Goal: Communication & Community: Share content

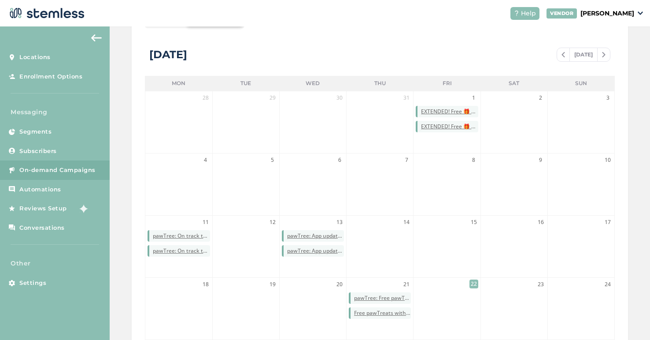
scroll to position [256, 0]
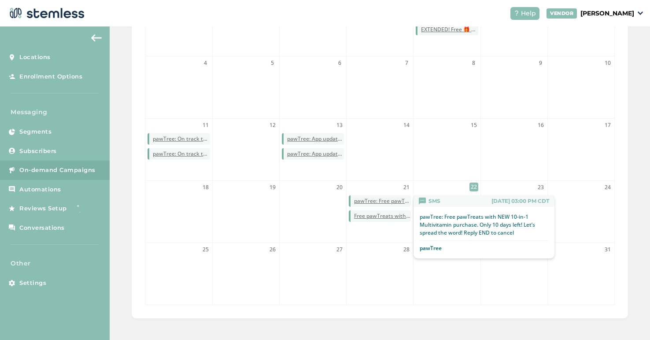
click at [386, 200] on span "pawTree: Free pawTreats with NEW 10-in-1 Multivitamin purchase. Only 10 days le…" at bounding box center [382, 201] width 57 height 8
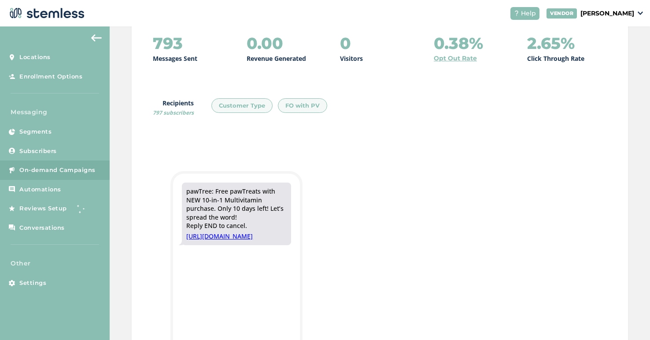
scroll to position [122, 0]
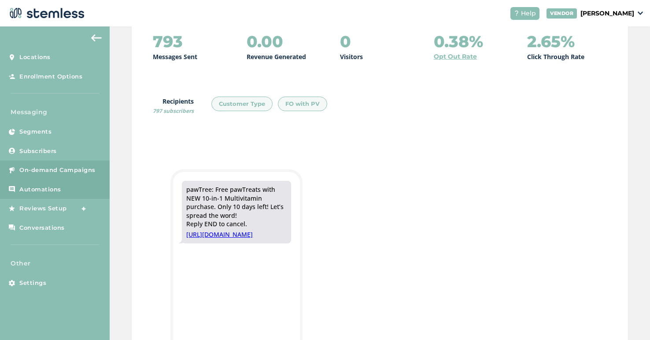
click at [57, 186] on span "Automations" at bounding box center [40, 189] width 42 height 9
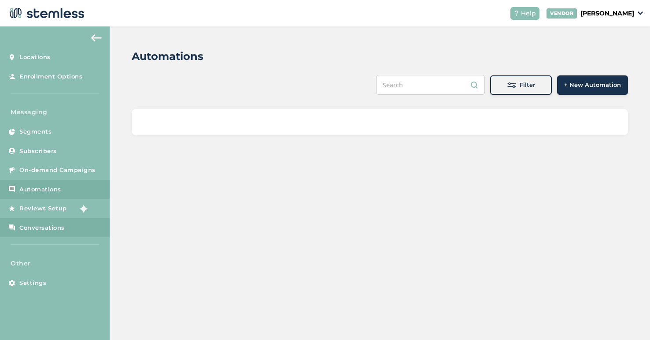
click at [50, 235] on link "Conversations" at bounding box center [55, 227] width 110 height 19
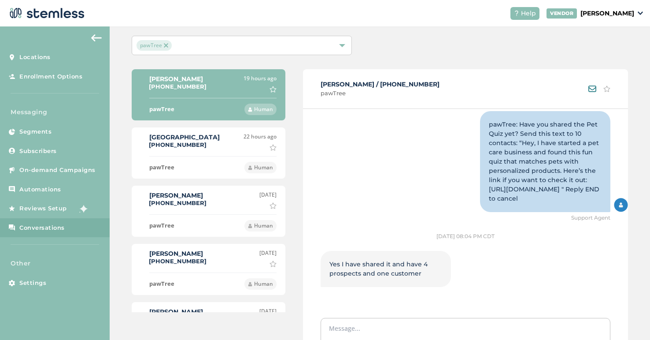
scroll to position [420, 0]
click at [207, 145] on div "[GEOGRAPHIC_DATA] [PHONE_NUMBER]" at bounding box center [184, 141] width 70 height 15
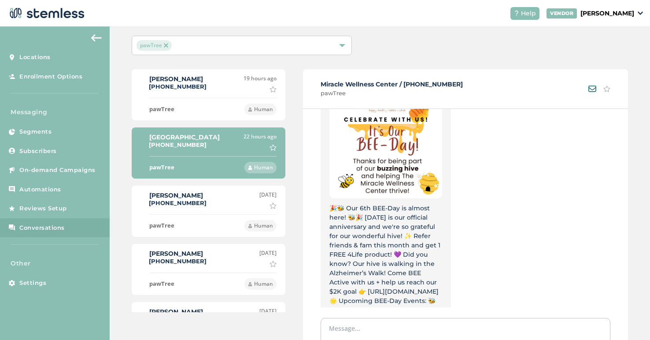
scroll to position [1571, 0]
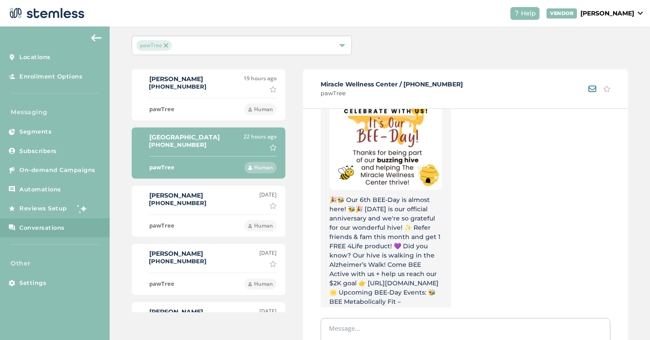
click at [232, 202] on div "[PERSON_NAME] [PHONE_NUMBER] [DATE] Mark as important" at bounding box center [209, 200] width 136 height 18
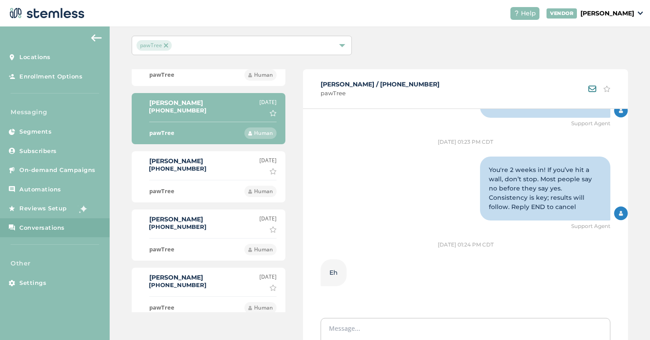
scroll to position [92, 0]
click at [43, 185] on span "Automations" at bounding box center [40, 189] width 42 height 9
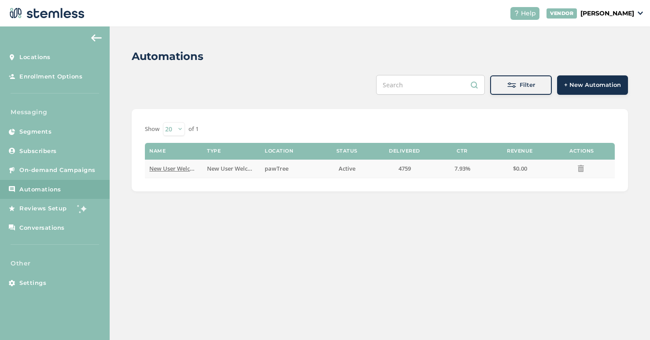
click at [170, 167] on span "New User Welcome" at bounding box center [175, 168] width 52 height 8
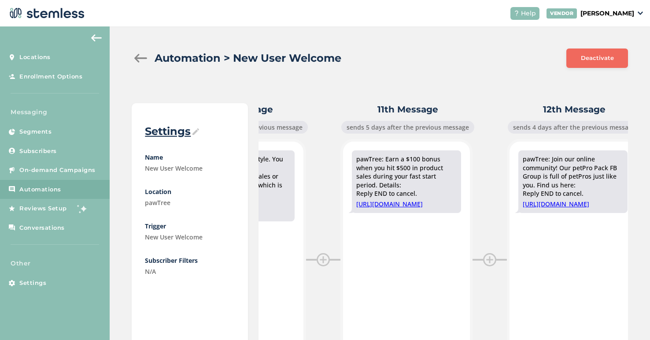
scroll to position [0, 1642]
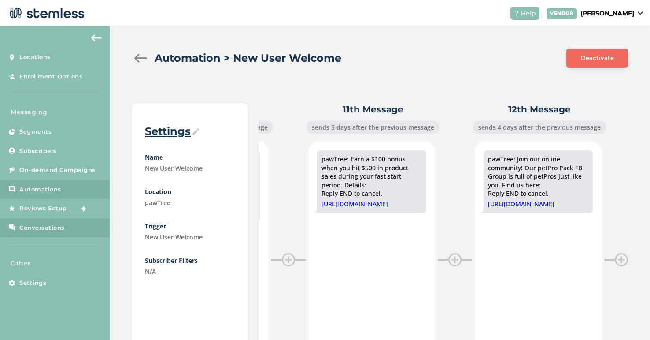
click at [44, 230] on span "Conversations" at bounding box center [41, 227] width 45 height 9
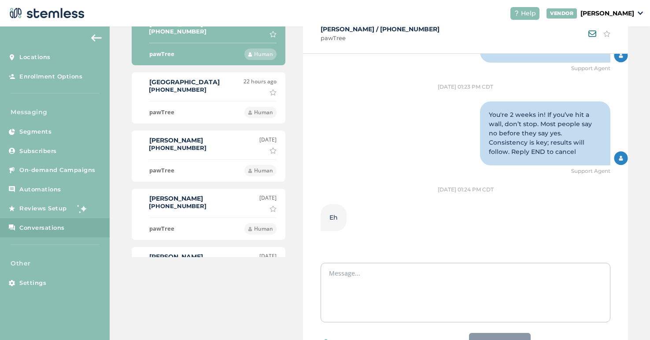
scroll to position [139, 0]
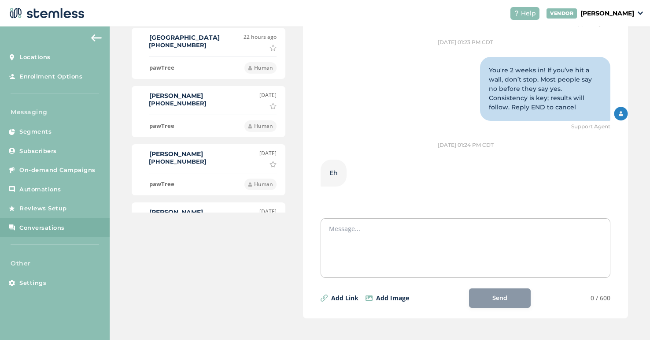
click at [211, 104] on div "[PERSON_NAME] [PHONE_NUMBER] [DATE] Mark as important" at bounding box center [209, 100] width 136 height 18
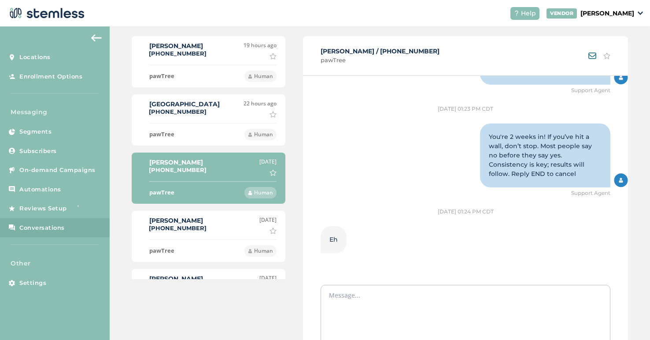
scroll to position [948, 0]
click at [211, 119] on li "[GEOGRAPHIC_DATA] [PHONE_NUMBER] 22 hours ago Mark as important pawTree Human" at bounding box center [209, 119] width 154 height 51
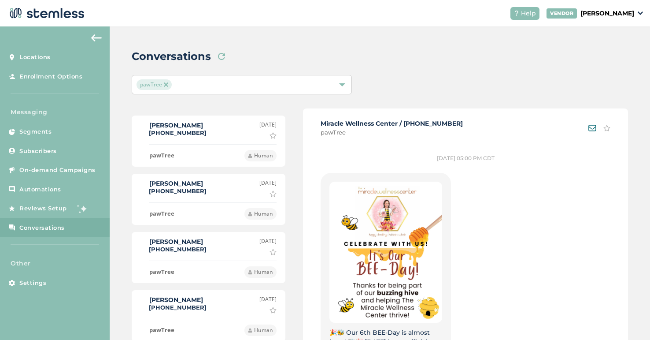
scroll to position [168, 0]
click at [195, 262] on div "pawTree Human" at bounding box center [212, 268] width 127 height 17
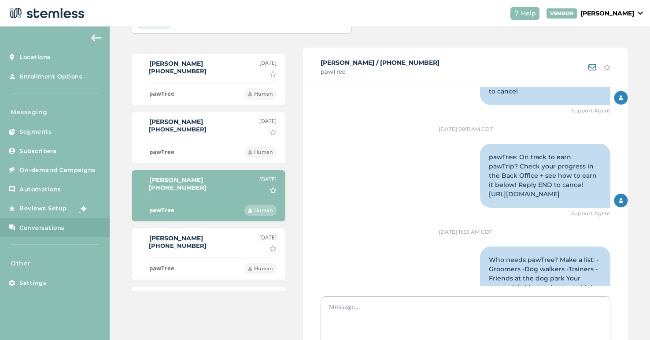
scroll to position [907, 0]
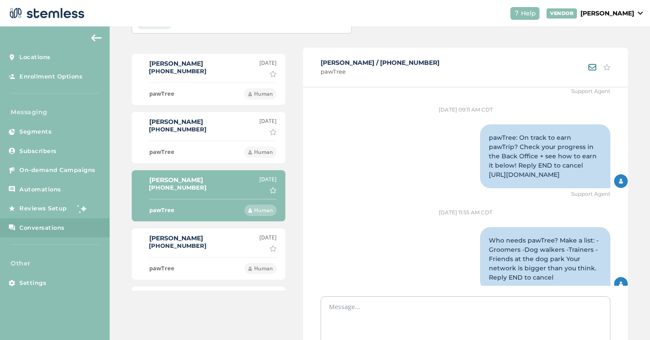
click at [199, 252] on li "[PERSON_NAME] [PHONE_NUMBER] [DATE] Mark as important pawTree Human" at bounding box center [209, 253] width 154 height 51
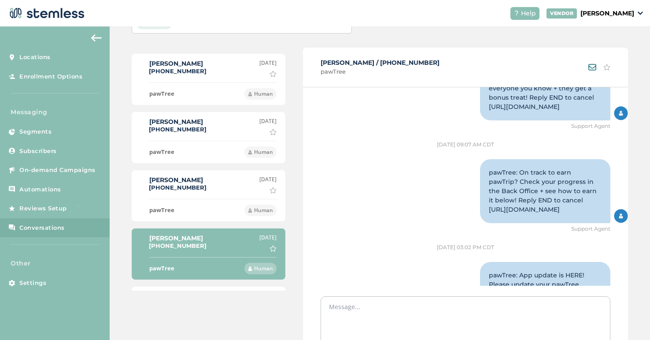
scroll to position [676, 0]
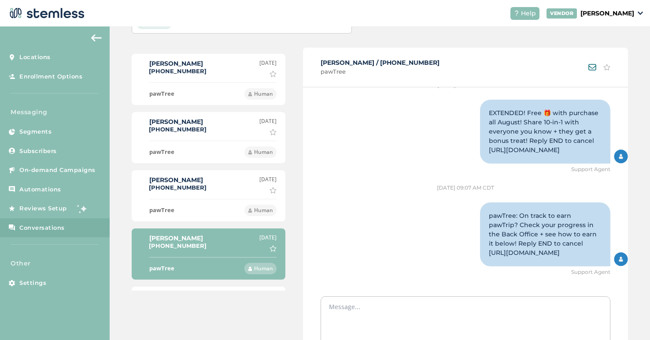
click at [215, 190] on div "[PERSON_NAME] [PHONE_NUMBER] [DATE] Mark as important" at bounding box center [209, 184] width 136 height 18
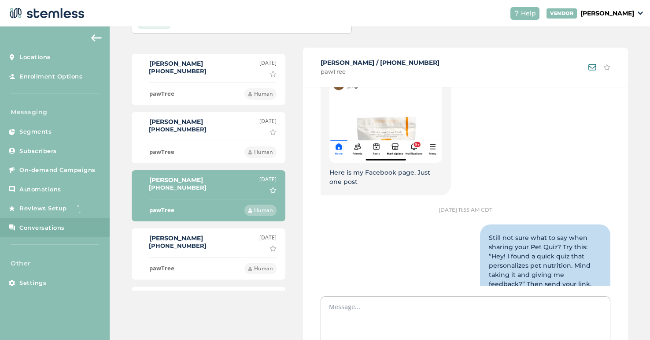
scroll to position [1325, 0]
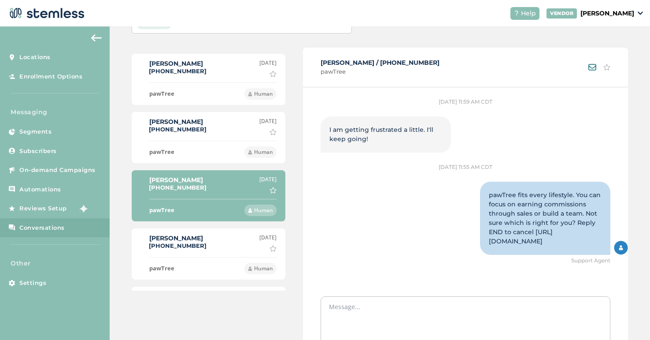
click at [218, 141] on div "pawTree Human" at bounding box center [212, 149] width 127 height 17
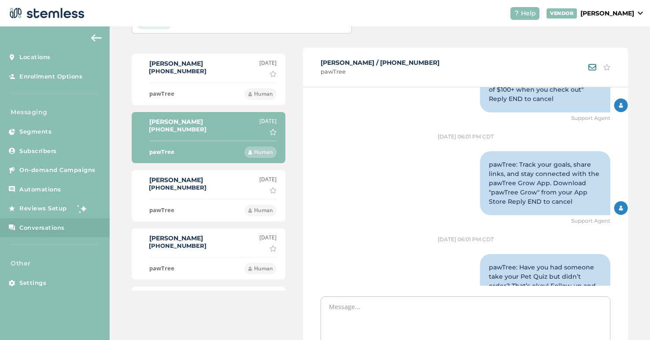
scroll to position [538, 0]
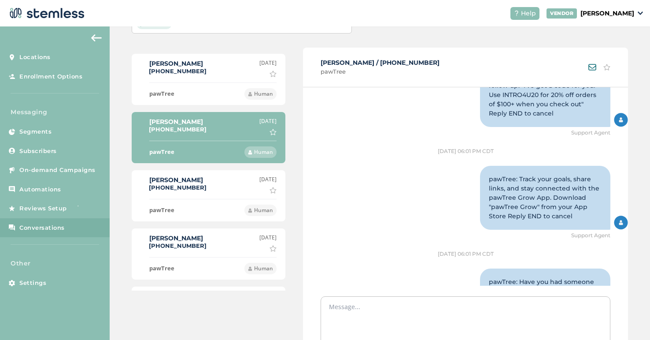
click at [198, 195] on li "[PERSON_NAME] [PHONE_NUMBER] [DATE] Mark as important pawTree Human" at bounding box center [209, 195] width 154 height 51
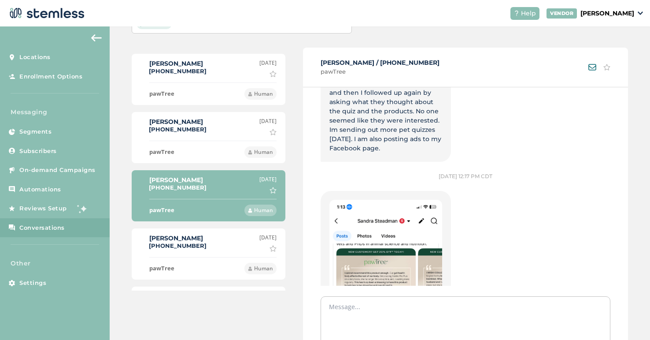
scroll to position [0, 0]
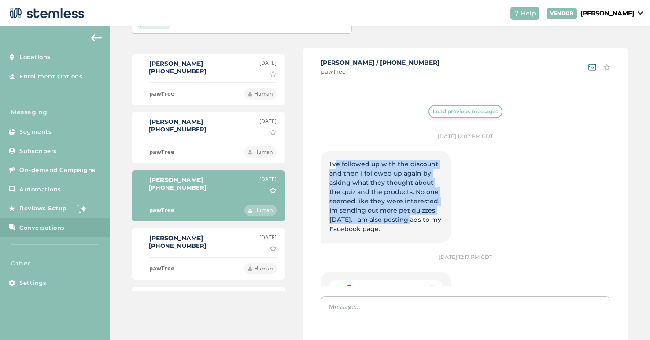
drag, startPoint x: 336, startPoint y: 161, endPoint x: 407, endPoint y: 219, distance: 92.1
click at [407, 219] on span "I've followed up with the discount and then I followed up again by asking what …" at bounding box center [386, 196] width 112 height 73
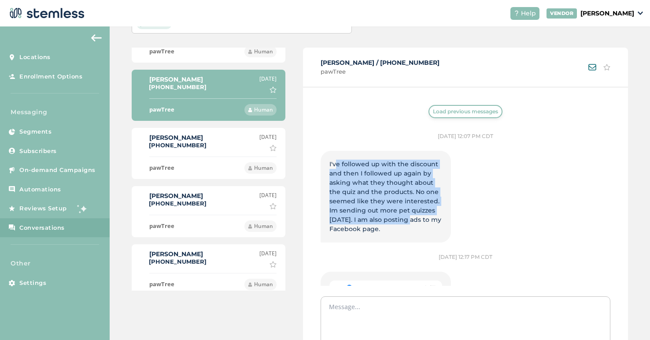
scroll to position [352, 0]
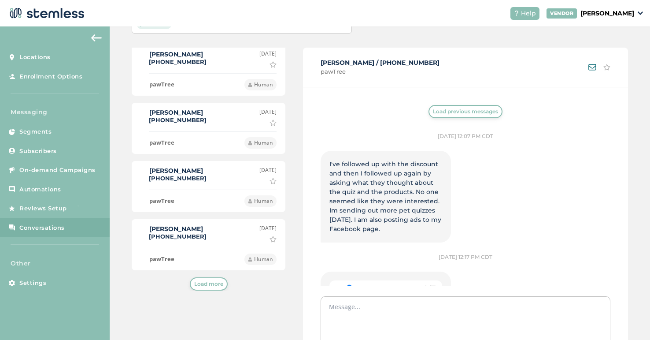
click at [185, 245] on li "[PERSON_NAME] [PHONE_NUMBER] [DATE] Mark as important pawTree Human" at bounding box center [209, 244] width 154 height 51
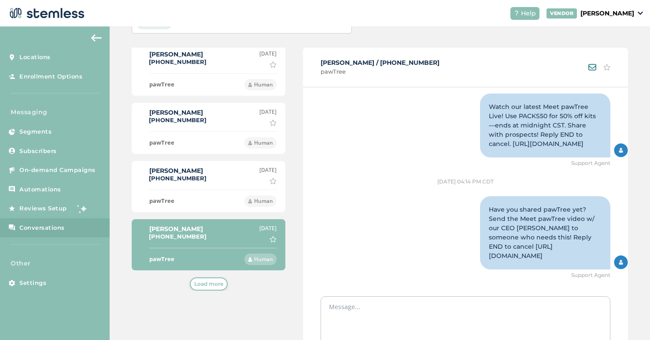
scroll to position [0, 0]
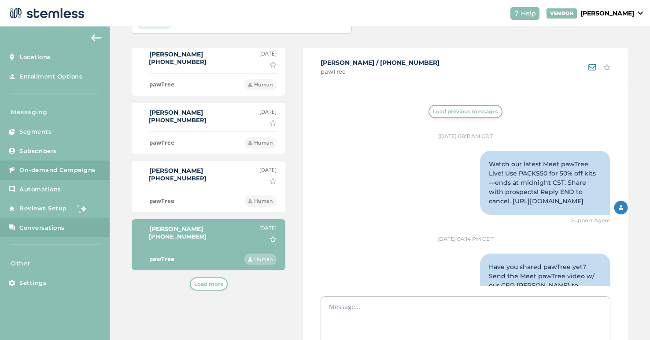
click at [57, 173] on span "On-demand Campaigns" at bounding box center [57, 170] width 76 height 9
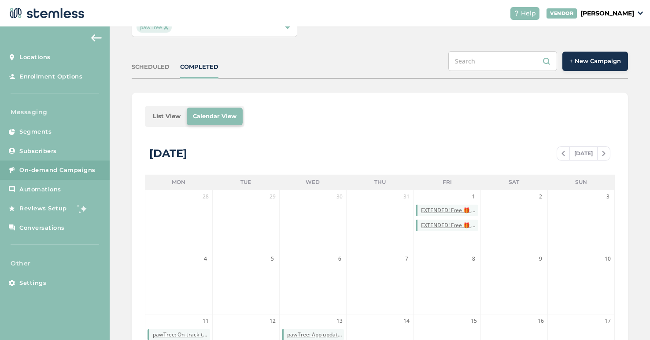
click at [604, 59] on span "+ New Campaign" at bounding box center [596, 61] width 52 height 9
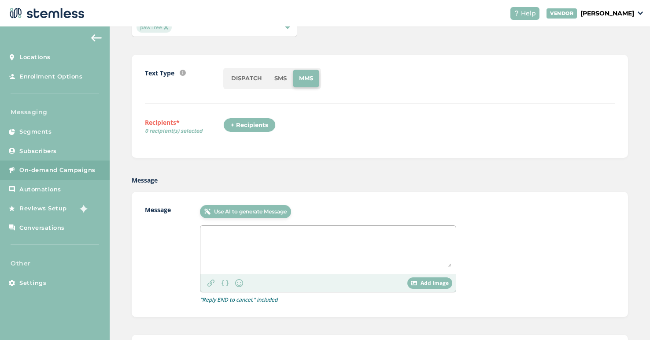
click at [282, 80] on li "SMS" at bounding box center [280, 79] width 25 height 18
click at [231, 235] on textarea at bounding box center [328, 248] width 247 height 37
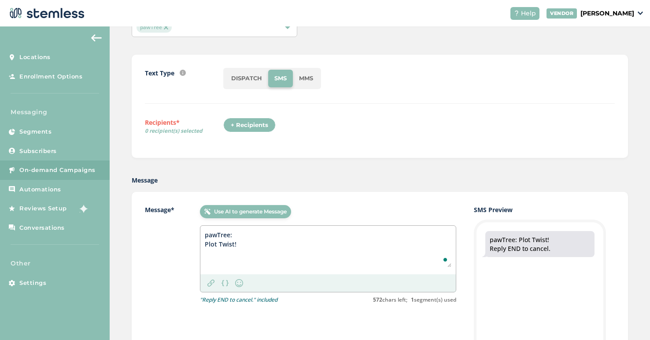
paste textarea "New PetPros in Aug: Earn 100 PawTrip Points with just $1+ PV! Start strong, you…"
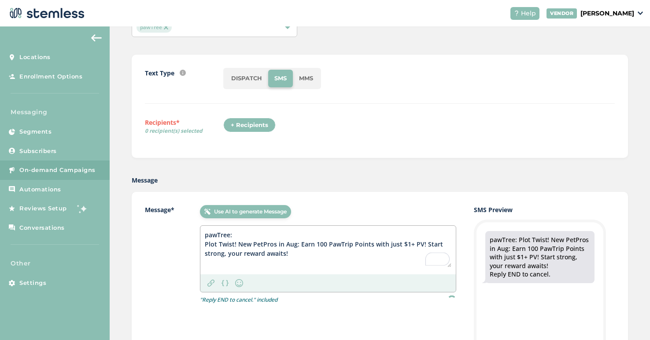
click at [255, 242] on textarea "pawTree: Plot Twist! New PetPros in Aug: Earn 100 PawTrip Points with just $1+ …" at bounding box center [328, 248] width 247 height 37
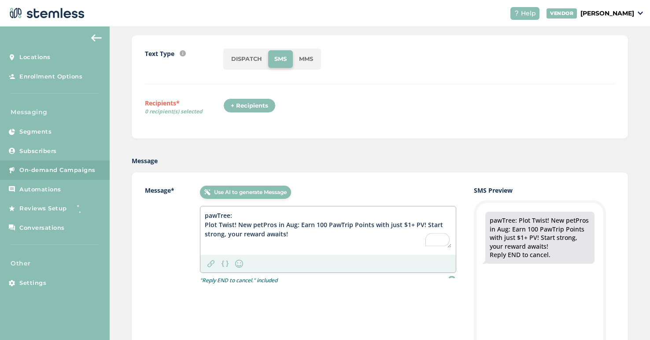
scroll to position [84, 0]
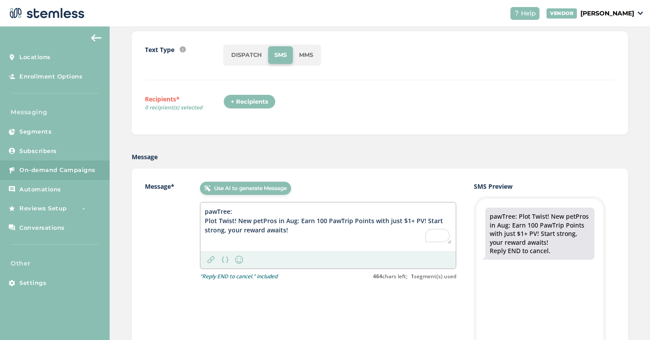
click at [330, 219] on textarea "pawTree: Plot Twist! New petPros in Aug: Earn 100 PawTrip Points with just $1+ …" at bounding box center [328, 225] width 247 height 37
type textarea "pawTree: Plot Twist! New petPros in Aug: Earn 100 pawTrip Points with just $1+ …"
click at [213, 260] on img at bounding box center [211, 259] width 7 height 7
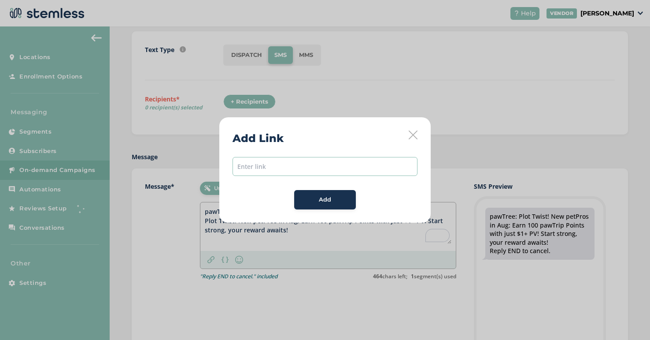
click at [289, 164] on input "text" at bounding box center [325, 166] width 185 height 19
paste input "[URL][DOMAIN_NAME]"
type input "[URL][DOMAIN_NAME]"
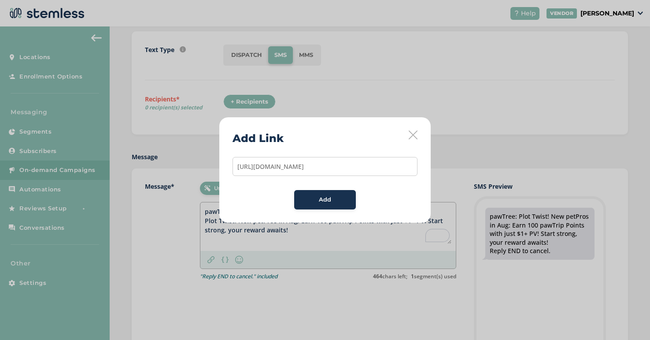
click at [330, 200] on span "Add" at bounding box center [325, 199] width 12 height 9
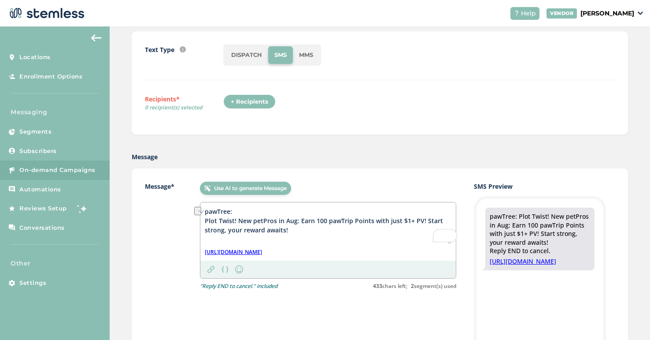
drag, startPoint x: 388, startPoint y: 220, endPoint x: 412, endPoint y: 219, distance: 23.8
click at [412, 219] on textarea "pawTree: Plot Twist! New petPros in Aug: Earn 100 pawTrip Points with just $1+ …" at bounding box center [328, 225] width 247 height 37
drag, startPoint x: 264, startPoint y: 231, endPoint x: 210, endPoint y: 231, distance: 54.2
click at [210, 231] on textarea "pawTree: Plot Twist! New petPros in Aug: Earn 100 pawTrip Points with any PV! S…" at bounding box center [328, 225] width 247 height 37
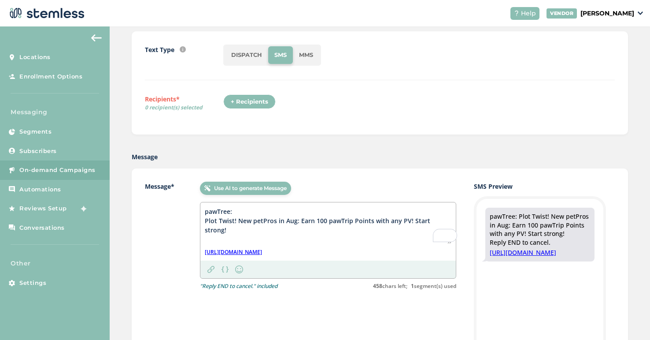
click at [427, 220] on textarea "pawTree: Plot Twist! New petPros in Aug: Earn 100 pawTrip Points with any PV! S…" at bounding box center [328, 225] width 247 height 37
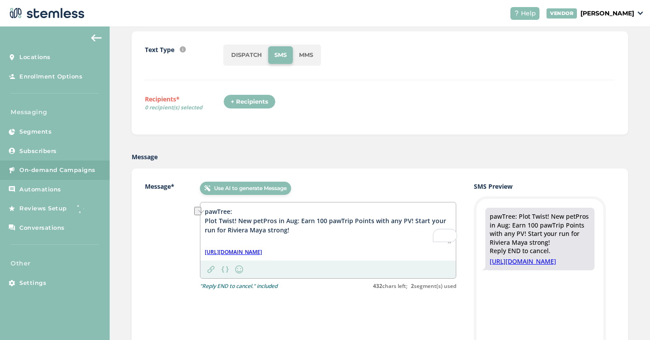
drag, startPoint x: 445, startPoint y: 221, endPoint x: 412, endPoint y: 221, distance: 32.2
click at [412, 221] on textarea "pawTree: Plot Twist! New petPros in Aug: Earn 100 pawTrip Points with any PV! S…" at bounding box center [328, 225] width 247 height 37
click at [243, 230] on textarea "pawTree: Plot Twist! New petPros in Aug: Earn 100 pawTrip Points with any PV! R…" at bounding box center [328, 225] width 247 height 37
click at [412, 219] on textarea "pawTree: Plot Twist! New petPros in Aug: Earn 100 pawTrip Points with any PV! R…" at bounding box center [328, 225] width 247 height 37
click at [215, 230] on textarea "pawTree: Plot Twist! New petPros in Aug: Earn 100 pawTrip Points with any PV! S…" at bounding box center [328, 225] width 247 height 37
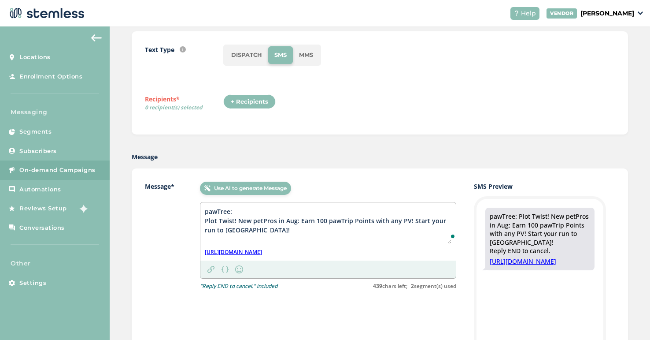
type textarea "pawTree: Plot Twist! New petPros in Aug: Earn 100 pawTrip Points with any PV! S…"
click at [314, 170] on div "Message* Use AI to generate Message pawTree: Plot Twist! New petPros in Aug: Ea…" at bounding box center [380, 316] width 497 height 296
click at [263, 232] on textarea "pawTree: Plot Twist! New petPros in Aug: Earn 100 pawTrip Points with any PV! S…" at bounding box center [328, 225] width 247 height 37
drag, startPoint x: 207, startPoint y: 212, endPoint x: 258, endPoint y: 230, distance: 54.3
click at [258, 230] on textarea "pawTree: Plot Twist! New petPros in Aug: Earn 100 pawTrip Points with any PV! S…" at bounding box center [328, 225] width 247 height 37
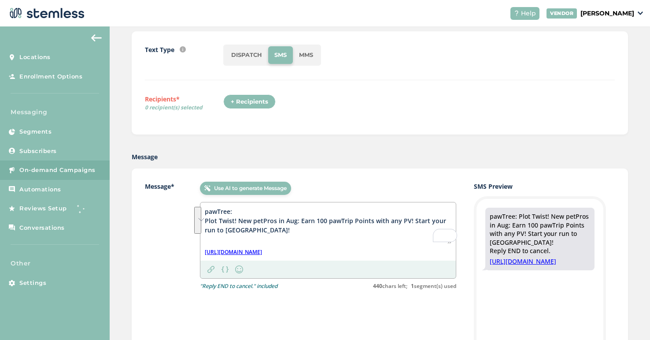
click at [276, 235] on textarea "pawTree: Plot Twist! New petPros in Aug: Earn 100 pawTrip Points with any PV! S…" at bounding box center [328, 225] width 247 height 37
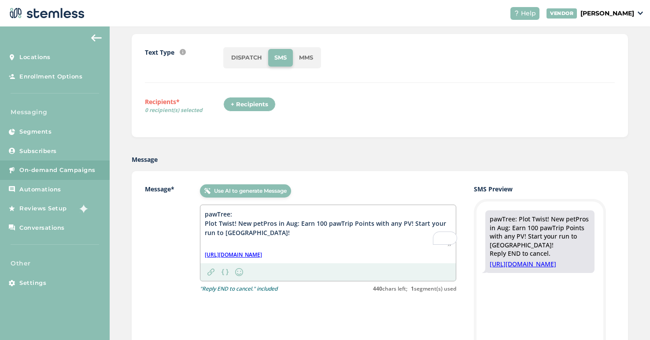
scroll to position [95, 0]
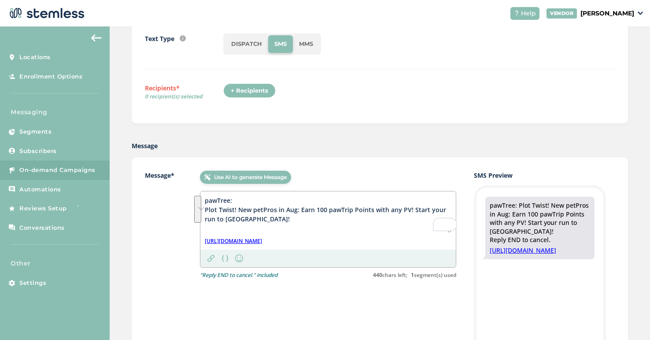
drag, startPoint x: 259, startPoint y: 218, endPoint x: 199, endPoint y: 195, distance: 64.0
click at [199, 195] on div "Message* Use AI to generate Message pawTree: Plot Twist! New petPros in Aug: Ea…" at bounding box center [300, 225] width 311 height 108
